Goal: Task Accomplishment & Management: Complete application form

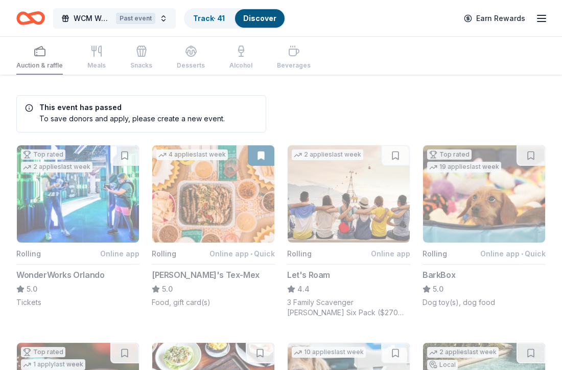
click at [167, 16] on button "WCM Weekly Free Community Bingo [GEOGRAPHIC_DATA] [US_STATE] Past event" at bounding box center [114, 18] width 123 height 20
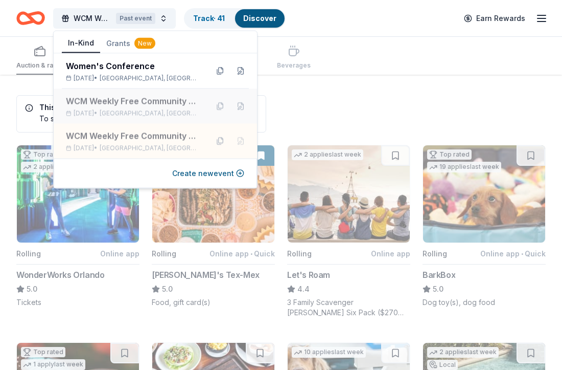
click at [117, 108] on div "WCM Weekly Free Community Bingo [GEOGRAPHIC_DATA] [US_STATE] [DATE] • [GEOGRAPH…" at bounding box center [133, 106] width 134 height 22
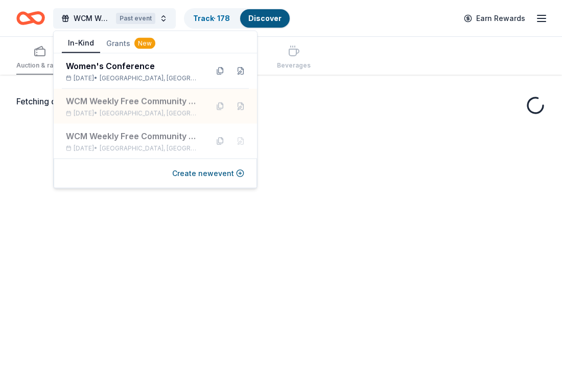
click at [349, 119] on div "Fetching donors, one moment..." at bounding box center [281, 260] width 562 height 370
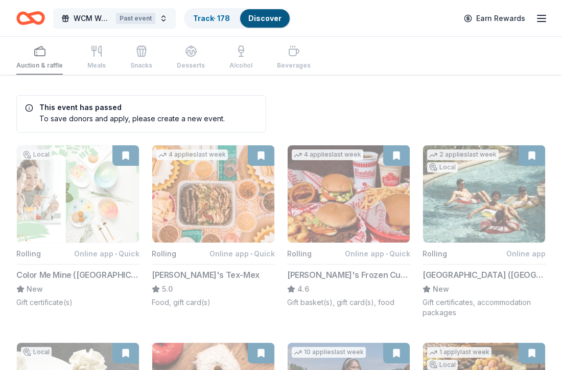
click at [163, 14] on button "WCM Weekly Free Community Bingo [GEOGRAPHIC_DATA] [US_STATE] Past event" at bounding box center [114, 18] width 123 height 20
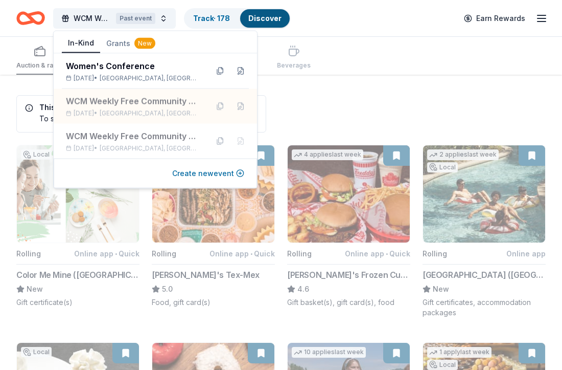
click at [201, 176] on button "Create new event" at bounding box center [208, 173] width 72 height 12
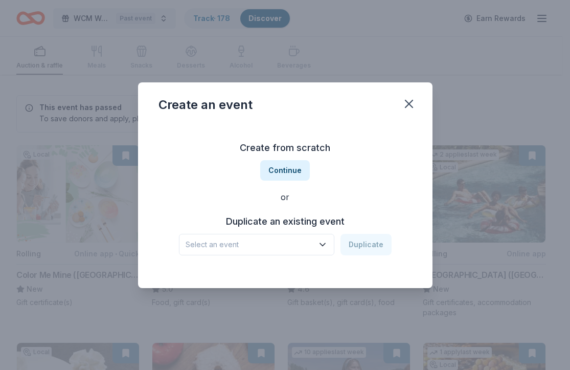
click at [324, 249] on button "Select an event" at bounding box center [256, 244] width 155 height 21
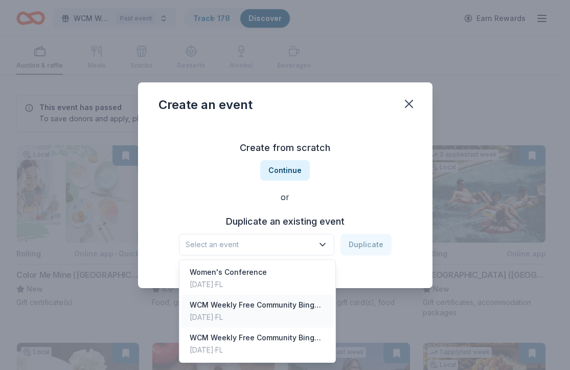
click at [300, 311] on div "[DATE] · [GEOGRAPHIC_DATA]" at bounding box center [258, 317] width 136 height 12
click at [298, 243] on div "WCM Weekly Free Community Bingo [GEOGRAPHIC_DATA] [US_STATE]" at bounding box center [250, 244] width 128 height 12
click at [371, 245] on div "WCM Weekly Free Community Bingo [GEOGRAPHIC_DATA] [US_STATE] Duplicate" at bounding box center [285, 244] width 213 height 21
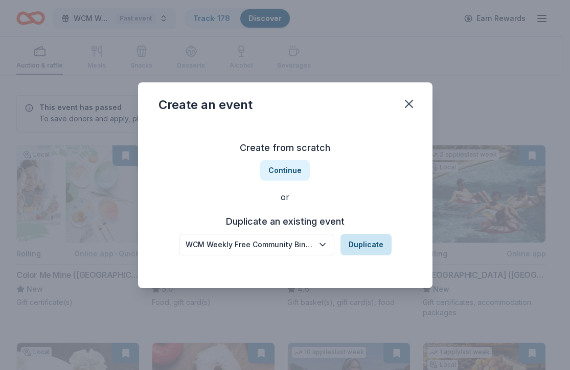
click at [366, 243] on button "Duplicate" at bounding box center [365, 244] width 51 height 21
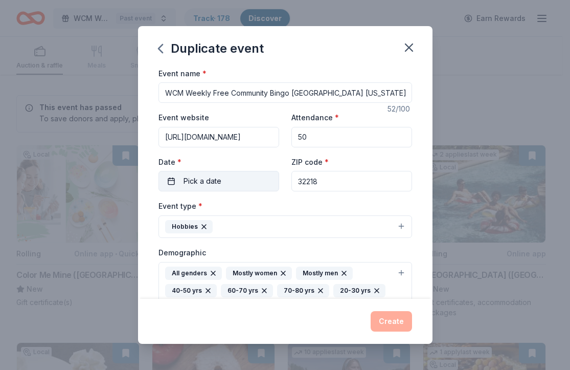
click at [248, 182] on button "Pick a date" at bounding box center [218, 181] width 121 height 20
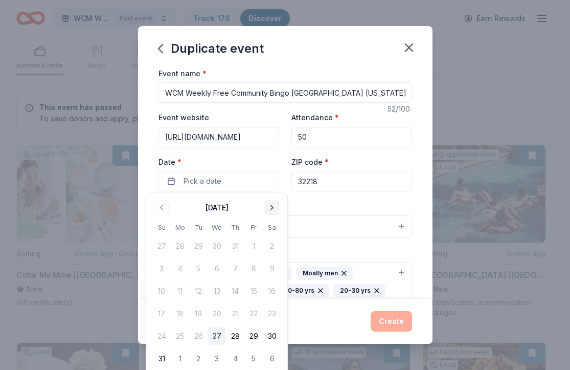
click at [275, 205] on button "Go to next month" at bounding box center [272, 207] width 14 height 14
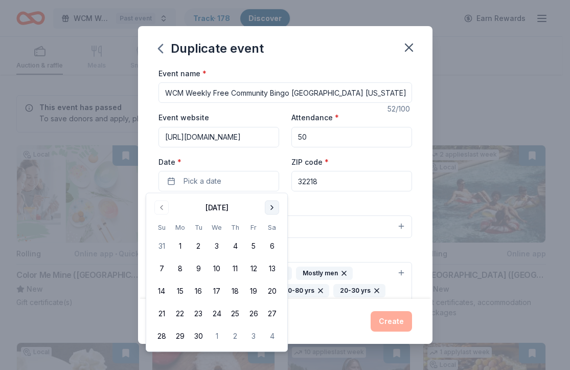
click at [275, 205] on button "Go to next month" at bounding box center [272, 207] width 14 height 14
click at [200, 333] on button "28" at bounding box center [198, 336] width 18 height 18
drag, startPoint x: 310, startPoint y: 207, endPoint x: 311, endPoint y: 197, distance: 9.8
click at [310, 204] on div "Event type * Hobbies" at bounding box center [285, 218] width 254 height 38
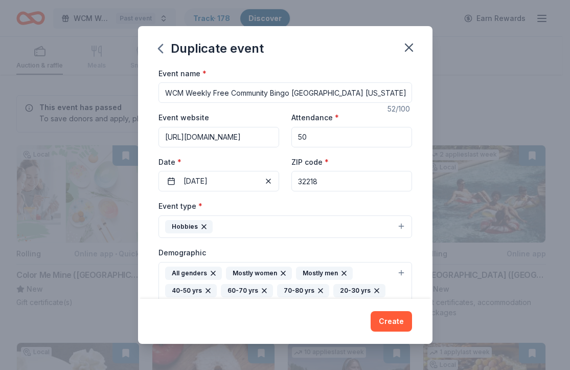
click at [315, 178] on input "32218" at bounding box center [351, 181] width 121 height 20
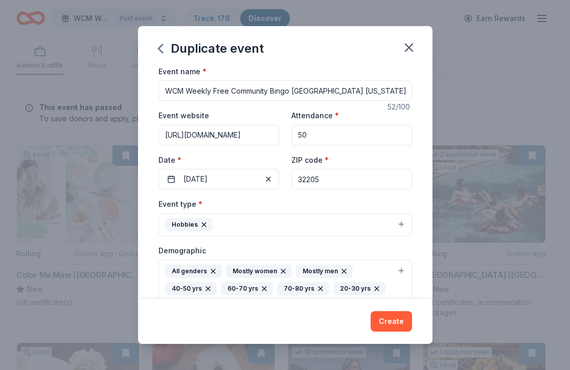
type input "32205"
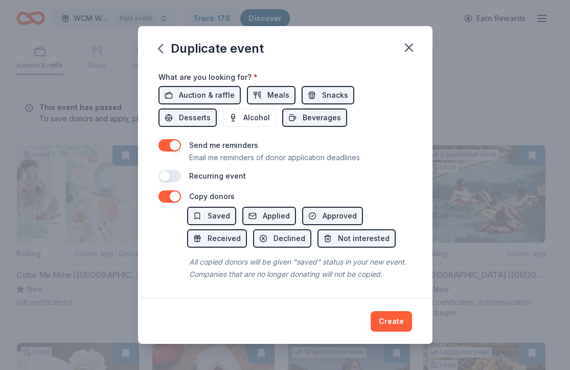
scroll to position [386, 0]
click at [170, 190] on button "button" at bounding box center [169, 196] width 22 height 12
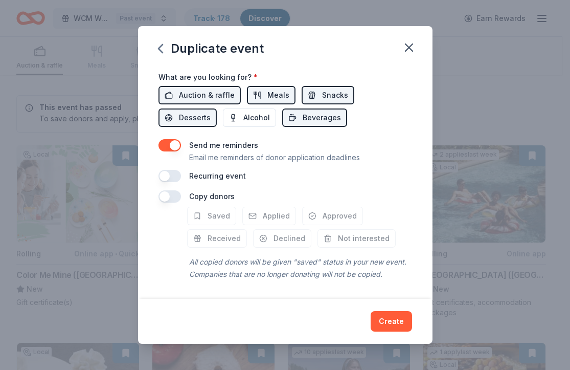
click at [173, 141] on div "Send me reminders Email me reminders of donor application deadlines" at bounding box center [285, 151] width 254 height 25
click at [172, 139] on button "button" at bounding box center [169, 145] width 22 height 12
click at [180, 170] on button "button" at bounding box center [169, 176] width 22 height 12
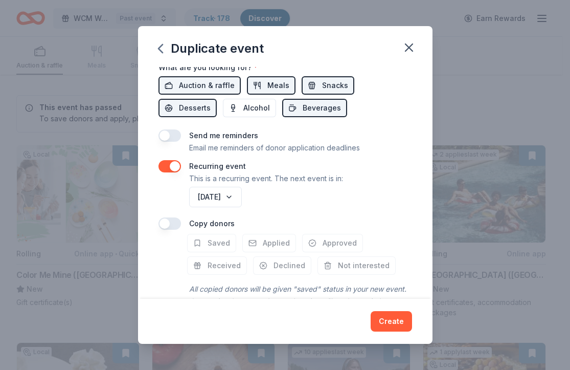
click at [180, 164] on button "button" at bounding box center [169, 166] width 22 height 12
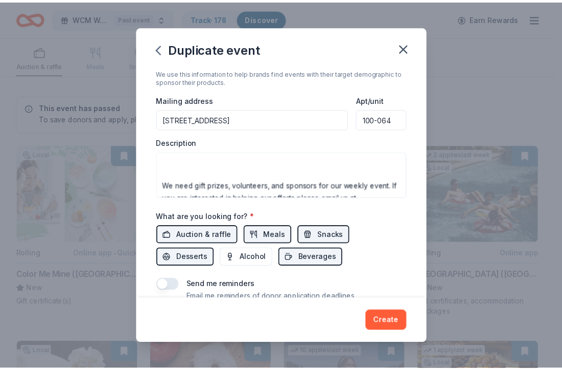
scroll to position [233, 0]
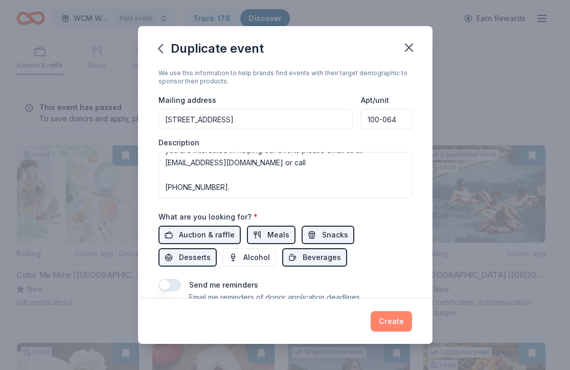
click at [387, 322] on button "Create" at bounding box center [391, 321] width 41 height 20
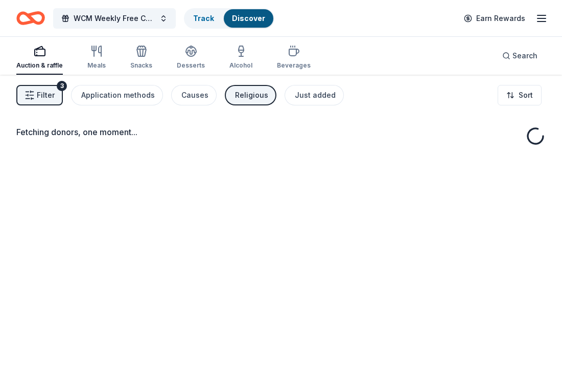
click at [249, 97] on div "Religious" at bounding box center [251, 95] width 33 height 12
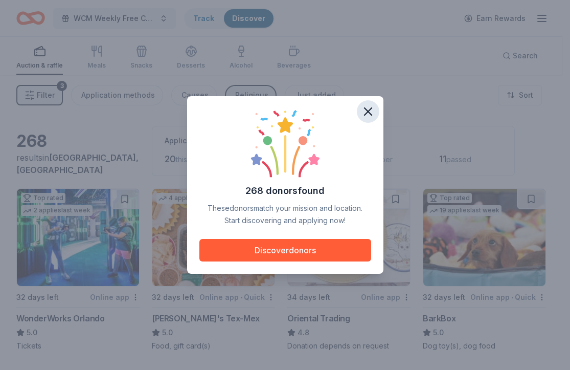
click at [367, 107] on icon "button" at bounding box center [368, 111] width 14 height 14
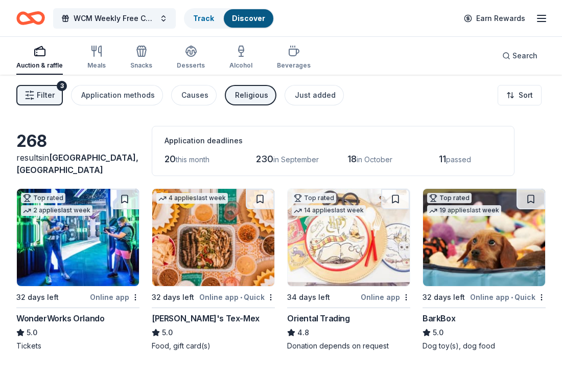
click at [253, 95] on div "Religious" at bounding box center [251, 95] width 33 height 12
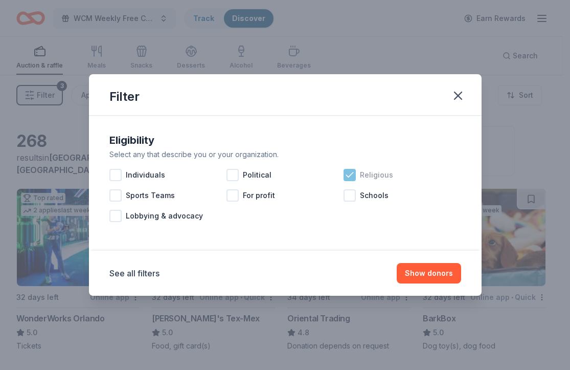
click at [348, 176] on icon at bounding box center [349, 174] width 7 height 5
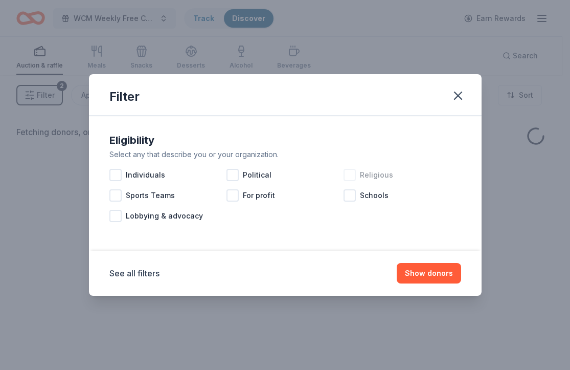
drag, startPoint x: 424, startPoint y: 272, endPoint x: 426, endPoint y: 235, distance: 36.8
click at [426, 263] on button "Show donors" at bounding box center [429, 273] width 64 height 20
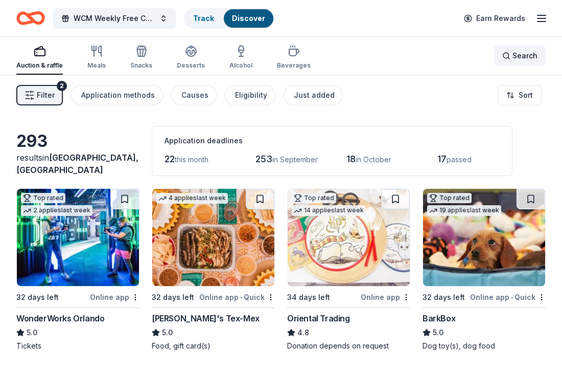
click at [529, 57] on span "Search" at bounding box center [525, 56] width 25 height 12
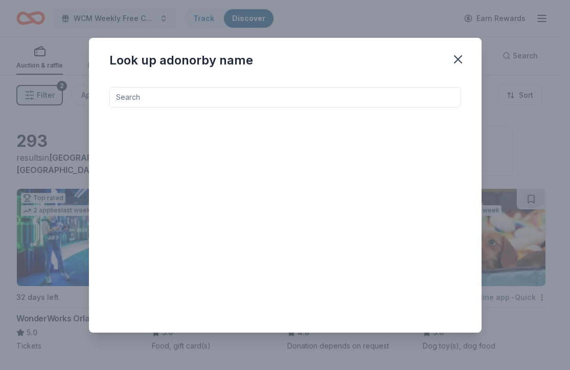
click at [282, 103] on input at bounding box center [285, 97] width 352 height 20
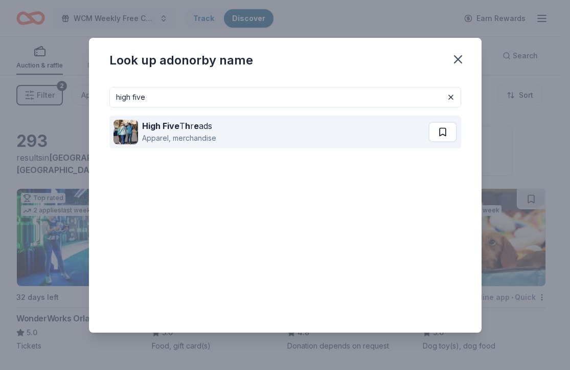
type input "high five"
click at [437, 131] on button at bounding box center [442, 132] width 29 height 20
click at [437, 131] on button at bounding box center [443, 132] width 27 height 20
click at [438, 132] on button at bounding box center [443, 132] width 27 height 20
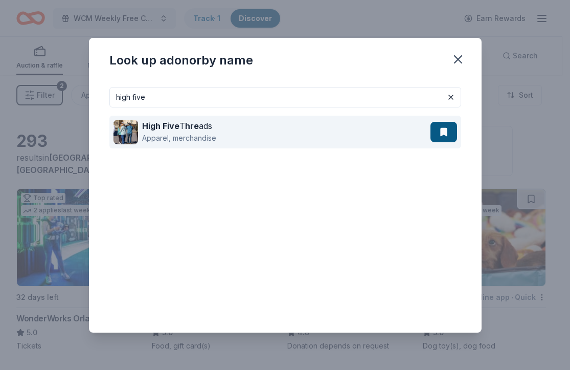
click at [452, 132] on button at bounding box center [443, 132] width 27 height 20
click at [451, 133] on button at bounding box center [443, 132] width 27 height 20
click at [195, 127] on strong "e" at bounding box center [196, 126] width 5 height 10
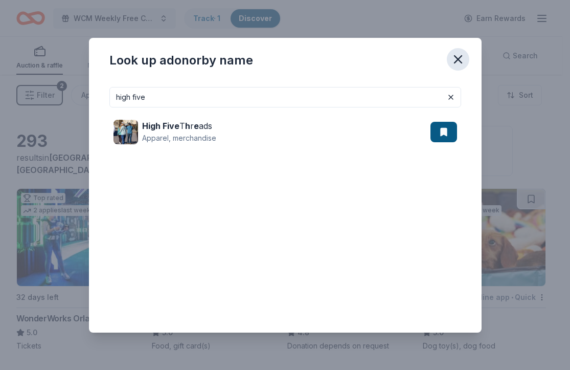
click at [458, 60] on icon "button" at bounding box center [458, 59] width 14 height 14
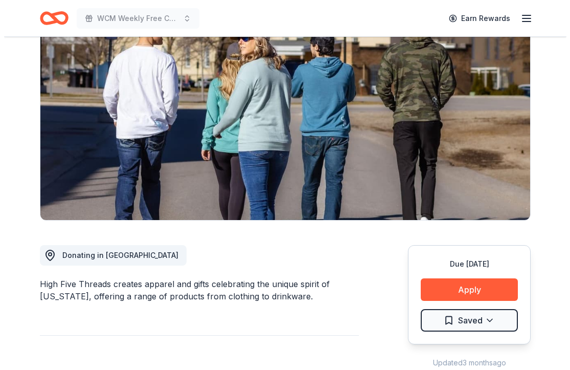
scroll to position [175, 0]
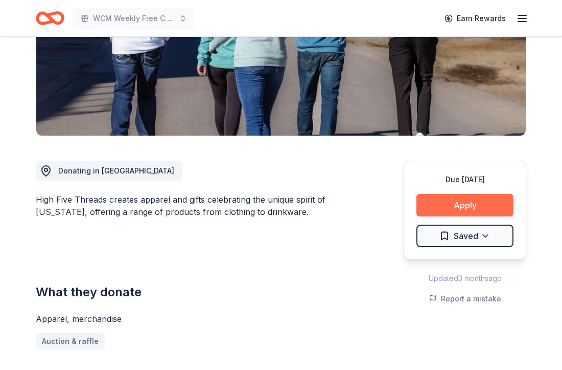
click at [464, 210] on button "Apply" at bounding box center [465, 205] width 97 height 22
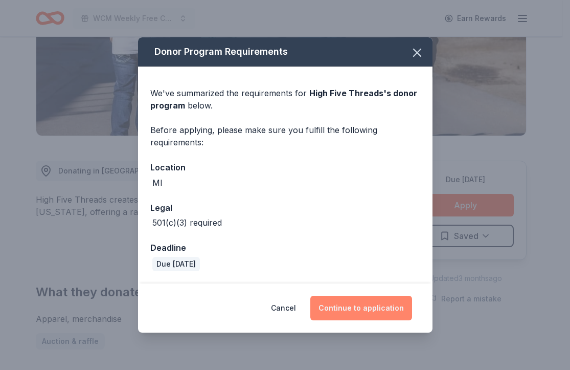
click at [354, 303] on button "Continue to application" at bounding box center [361, 307] width 102 height 25
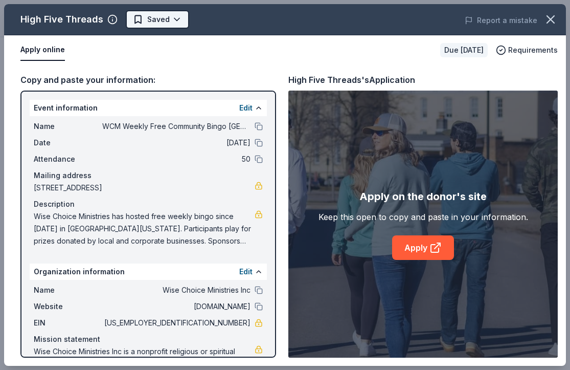
click at [168, 17] on body "WCM Weekly Free Community Bingo Jacksonville Florida Earn Rewards Due in 20 day…" at bounding box center [281, 10] width 562 height 370
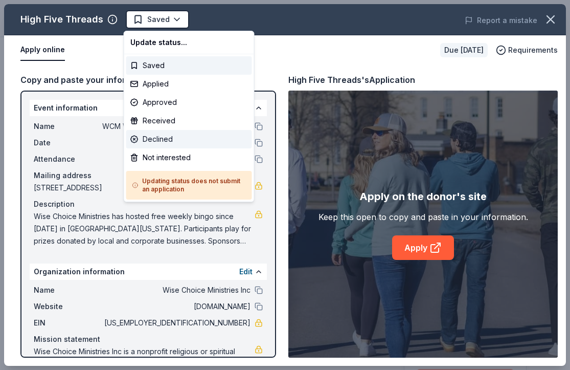
click at [154, 132] on div "Declined" at bounding box center [189, 139] width 126 height 18
